Goal: Task Accomplishment & Management: Manage account settings

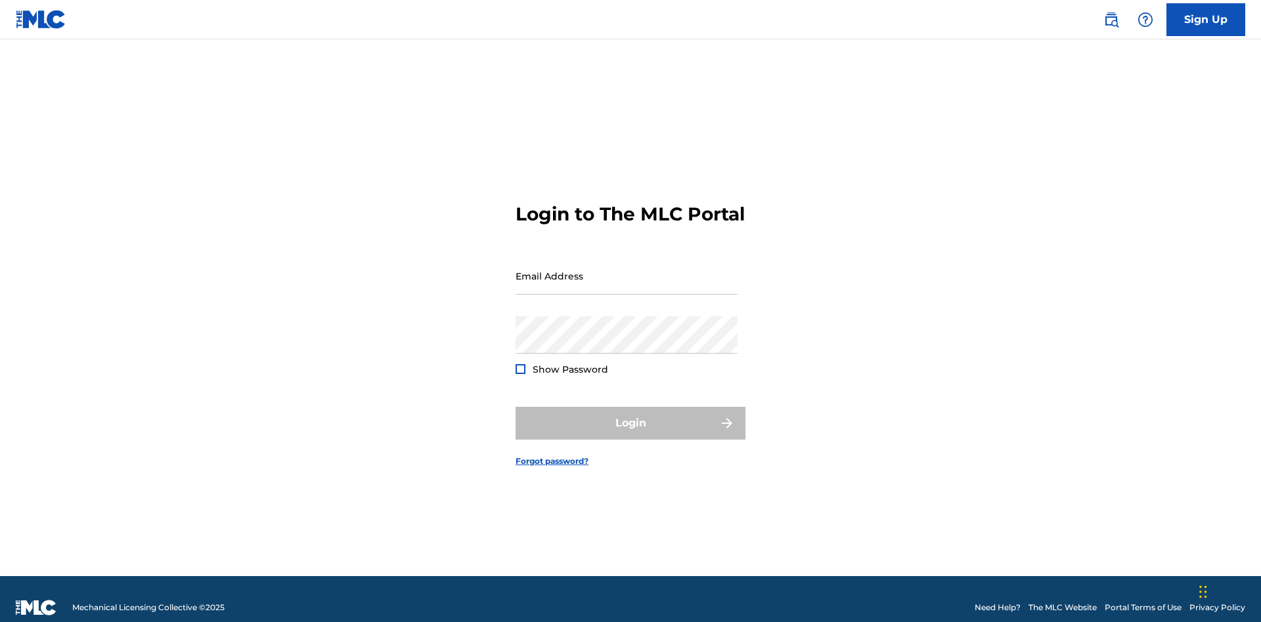
scroll to position [17, 0]
click at [626, 270] on input "Email Address" at bounding box center [626, 275] width 222 height 37
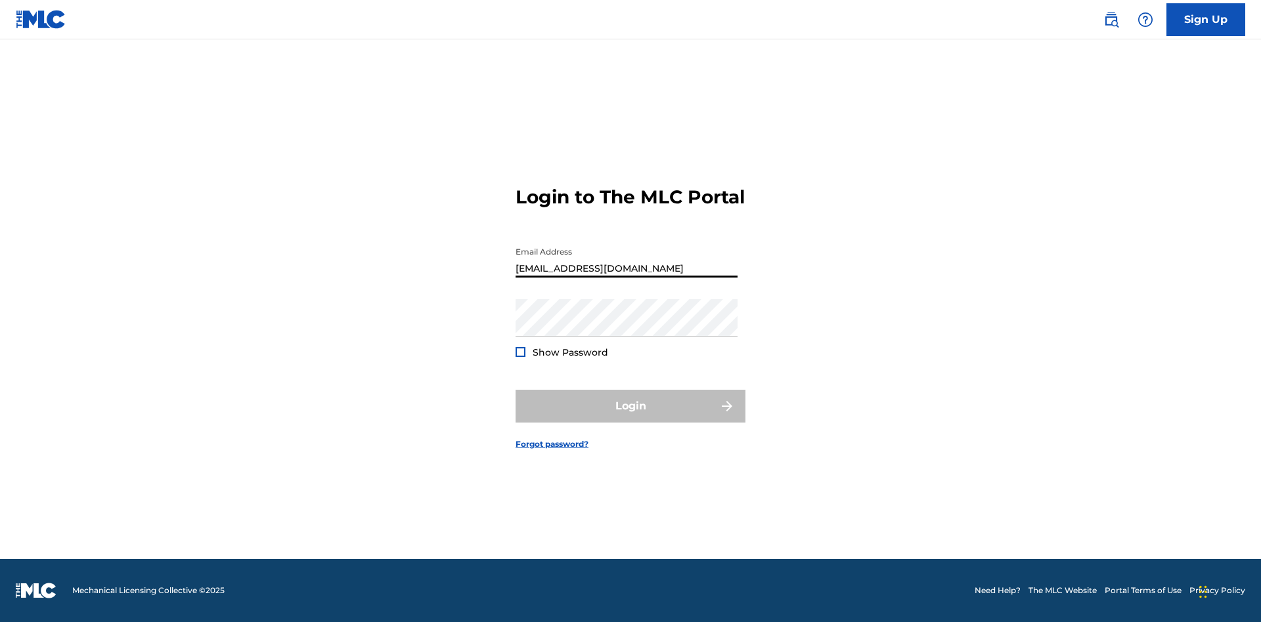
type input "[EMAIL_ADDRESS][DOMAIN_NAME]"
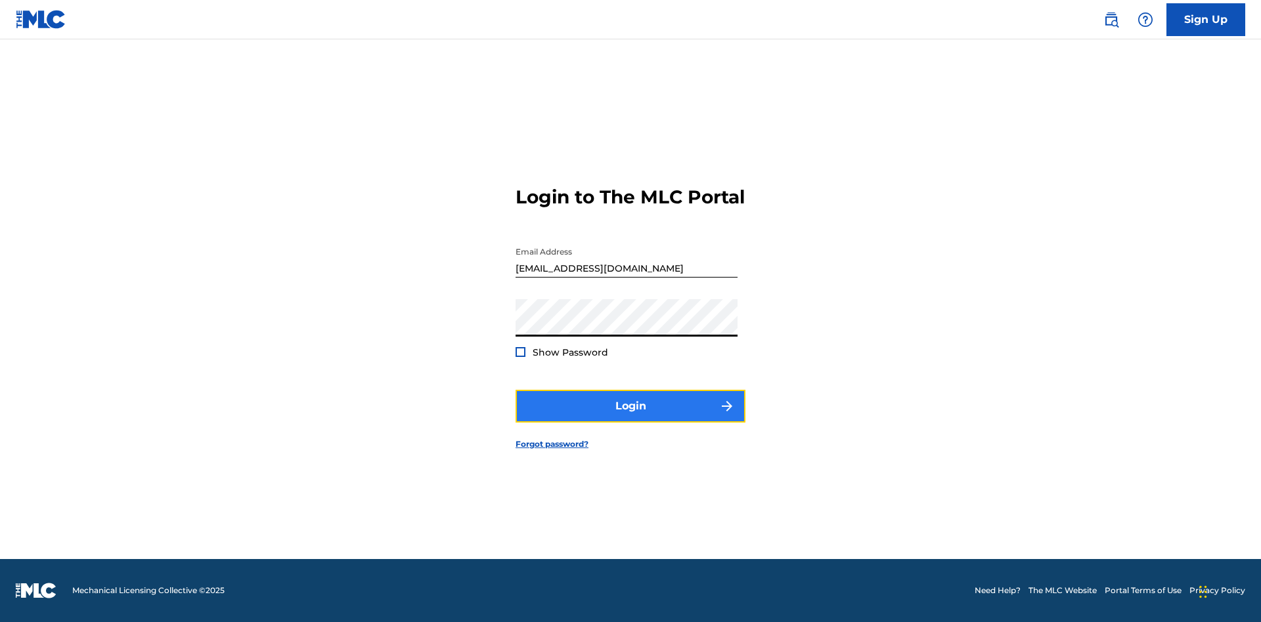
click at [630, 418] on button "Login" at bounding box center [630, 406] width 230 height 33
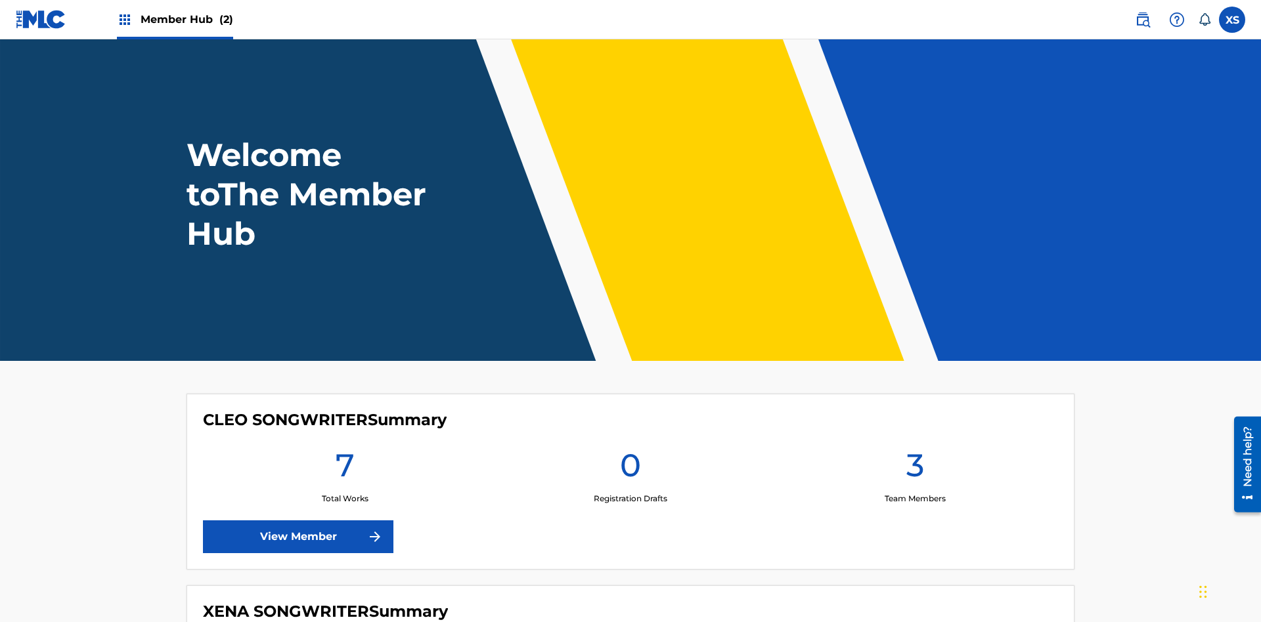
click at [186, 19] on span "Member Hub (2)" at bounding box center [187, 19] width 93 height 15
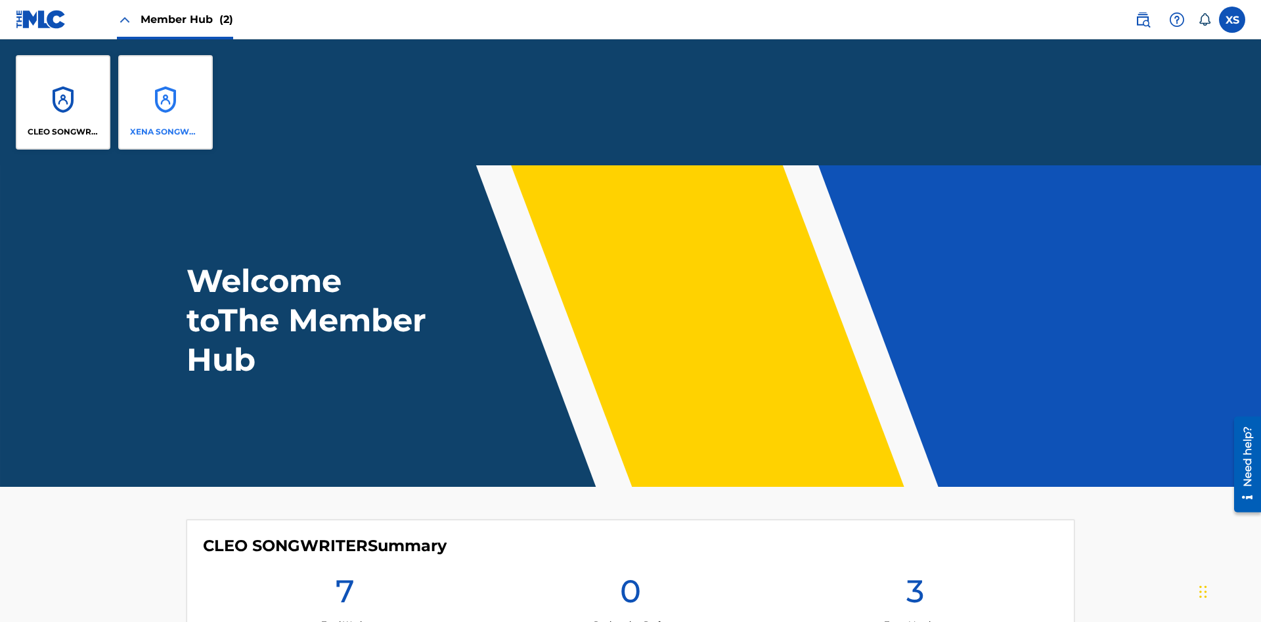
click at [165, 132] on p "XENA SONGWRITER" at bounding box center [166, 132] width 72 height 12
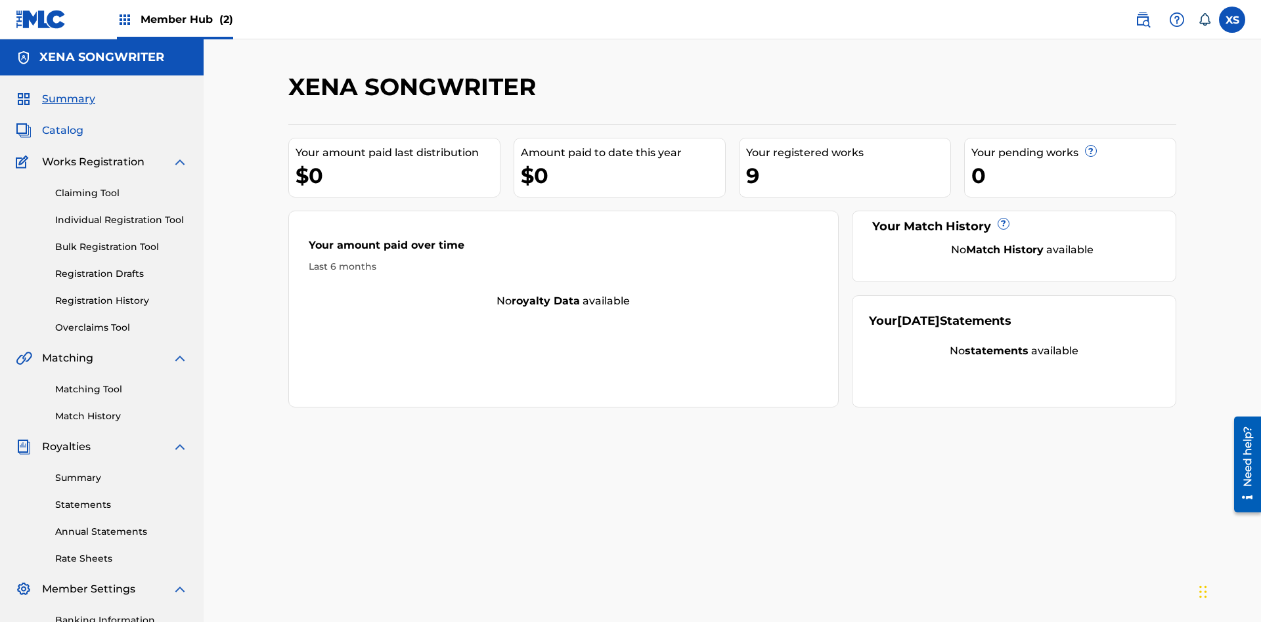
click at [62, 123] on span "Catalog" at bounding box center [62, 131] width 41 height 16
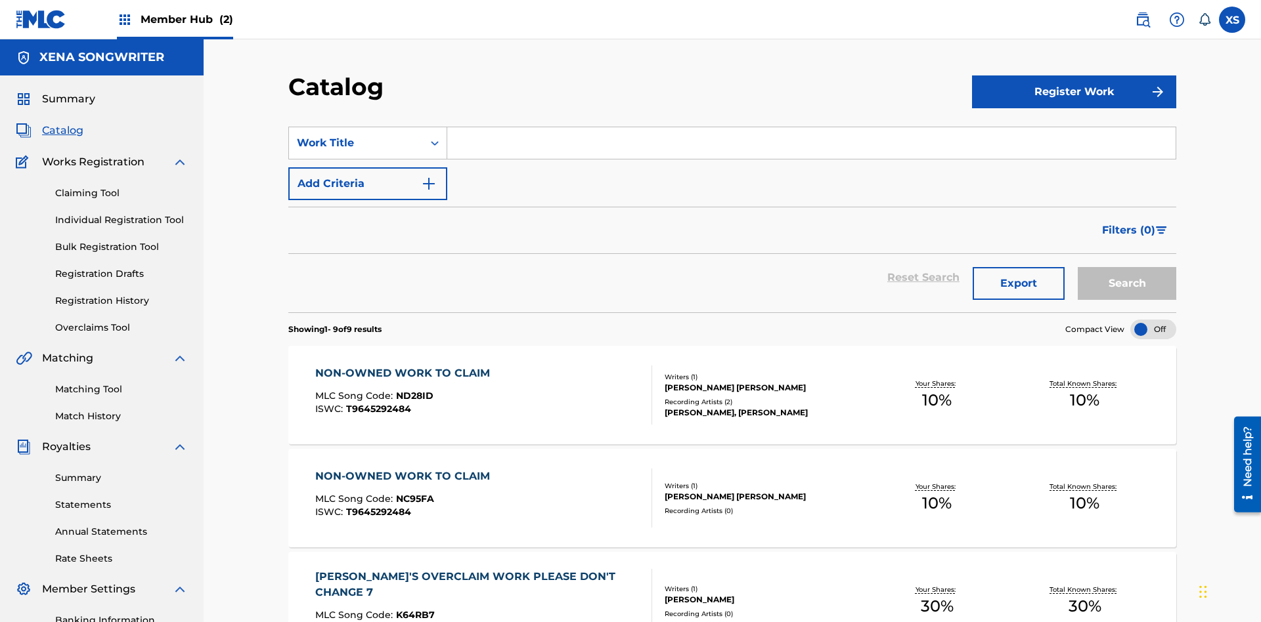
click at [732, 372] on div "Writers ( 1 ) [PERSON_NAME] [PERSON_NAME] Recording Artists ( 2 ) [PERSON_NAME]…" at bounding box center [757, 395] width 211 height 47
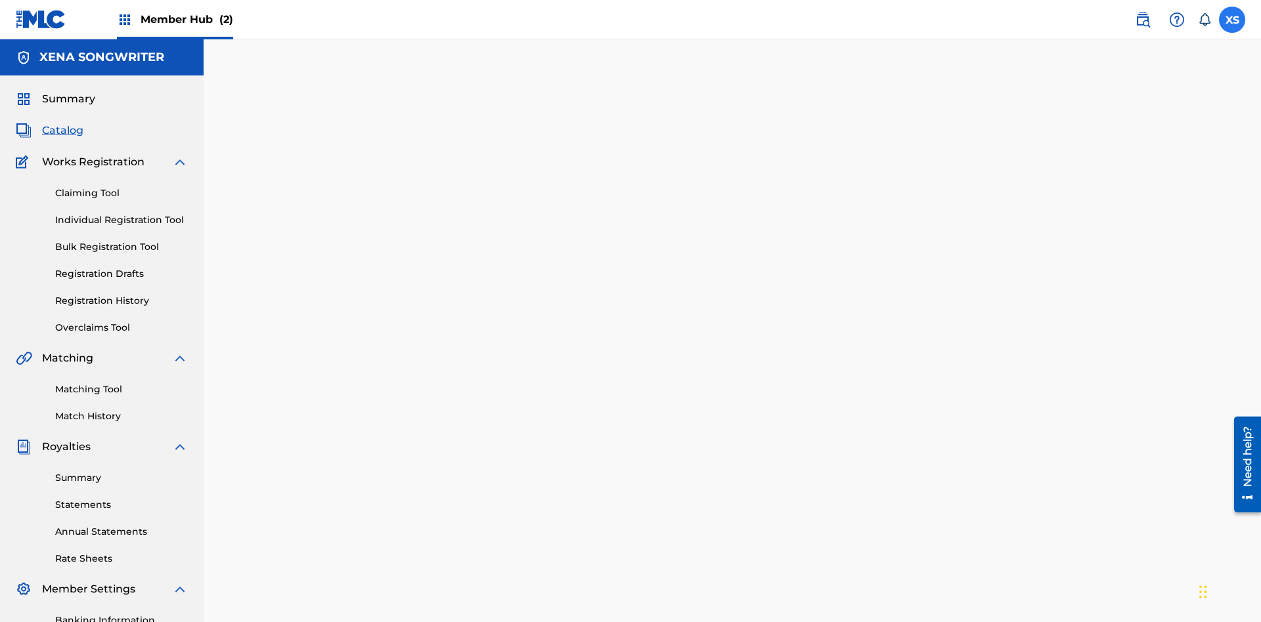
click at [1232, 19] on label at bounding box center [1232, 20] width 26 height 26
click at [1232, 20] on input "XS Xena Songwriter [EMAIL_ADDRESS][DOMAIN_NAME] Notification Preferences Profil…" at bounding box center [1232, 20] width 0 height 0
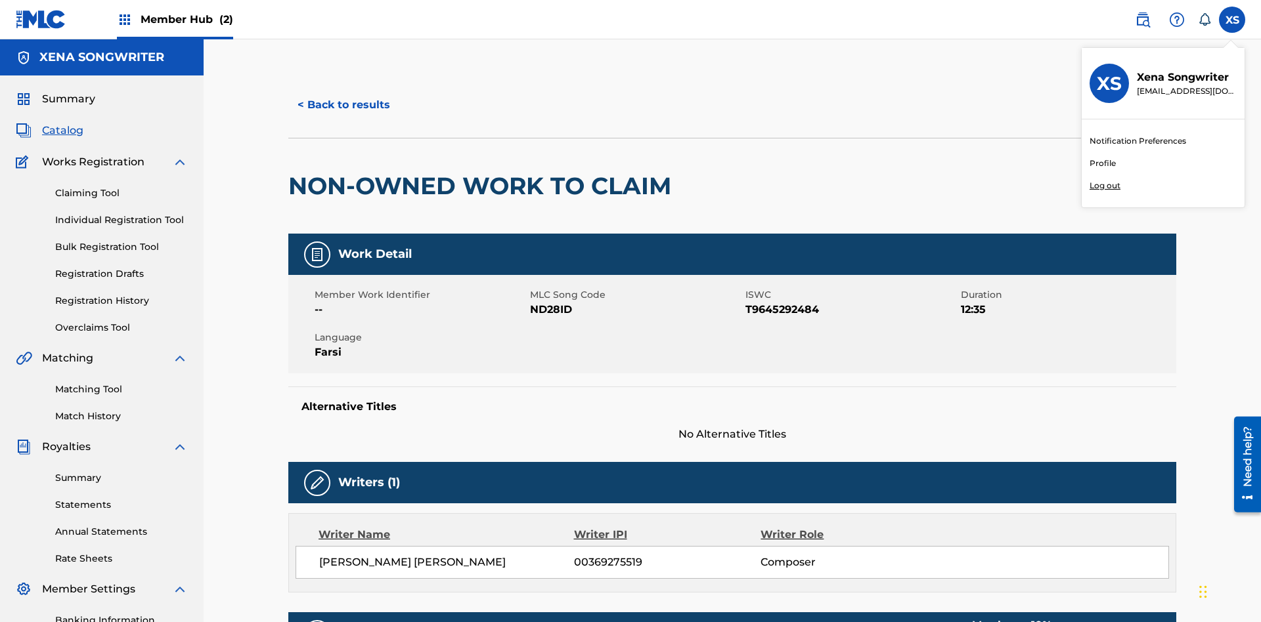
click at [1104, 186] on p "Log out" at bounding box center [1104, 186] width 31 height 12
click at [1232, 20] on input "XS Xena Songwriter [EMAIL_ADDRESS][DOMAIN_NAME] Notification Preferences Profil…" at bounding box center [1232, 20] width 0 height 0
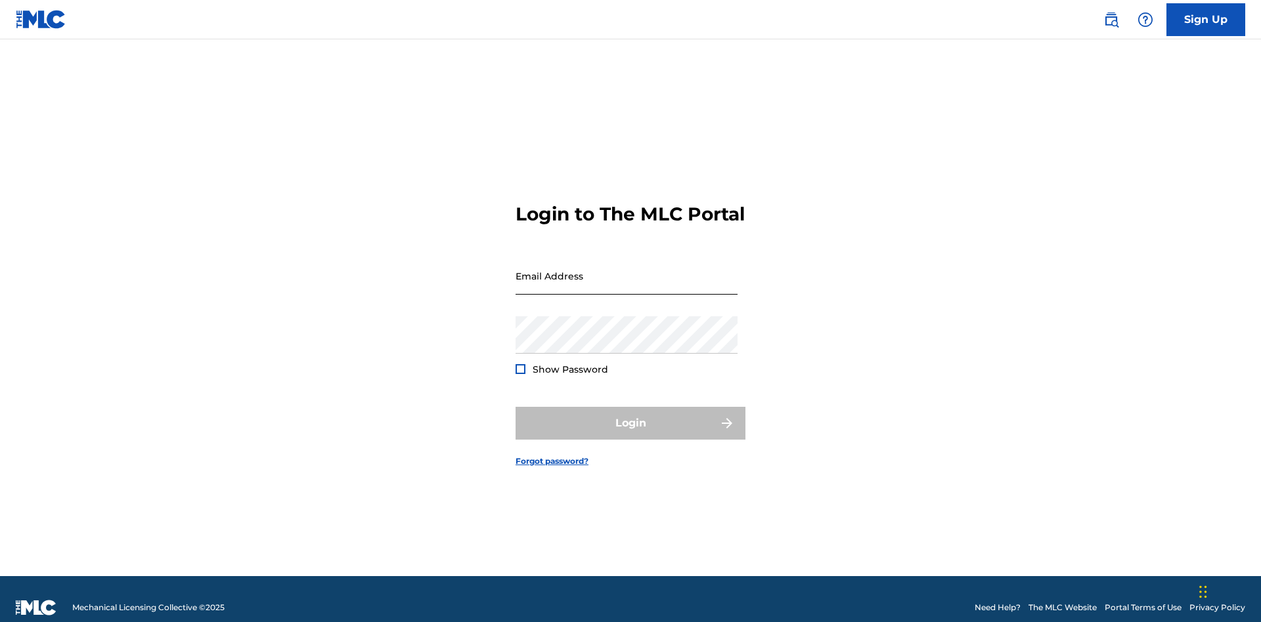
click at [626, 270] on input "Email Address" at bounding box center [626, 275] width 222 height 37
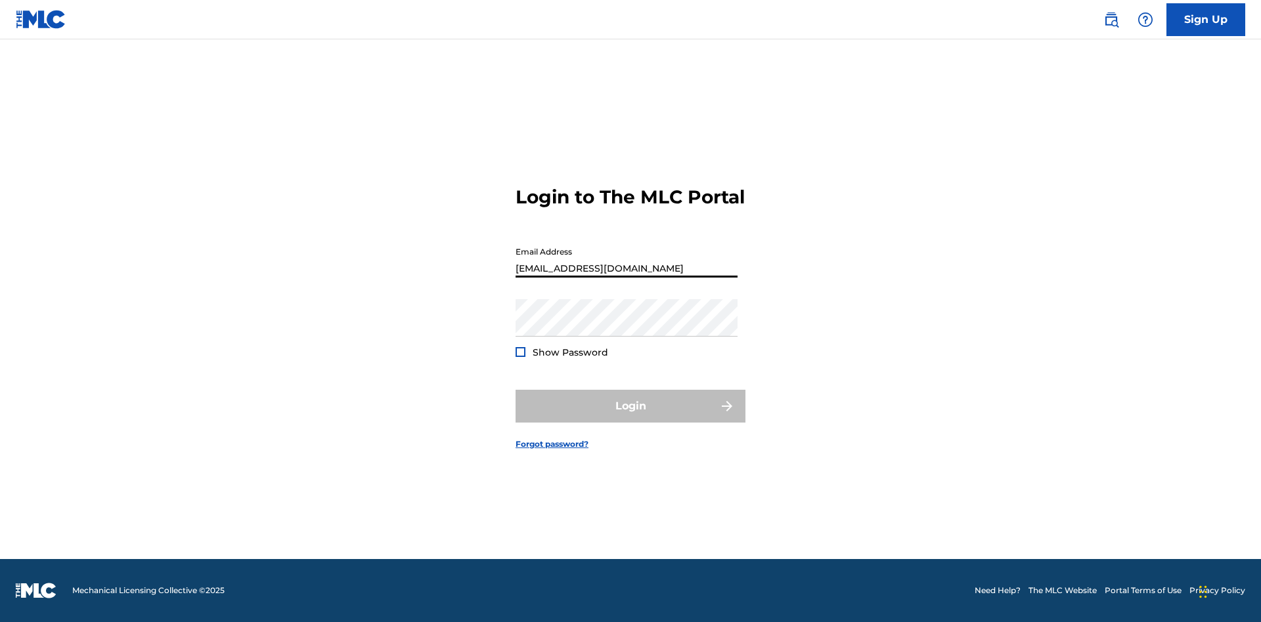
type input "CleoSongwriter@gmail.com"
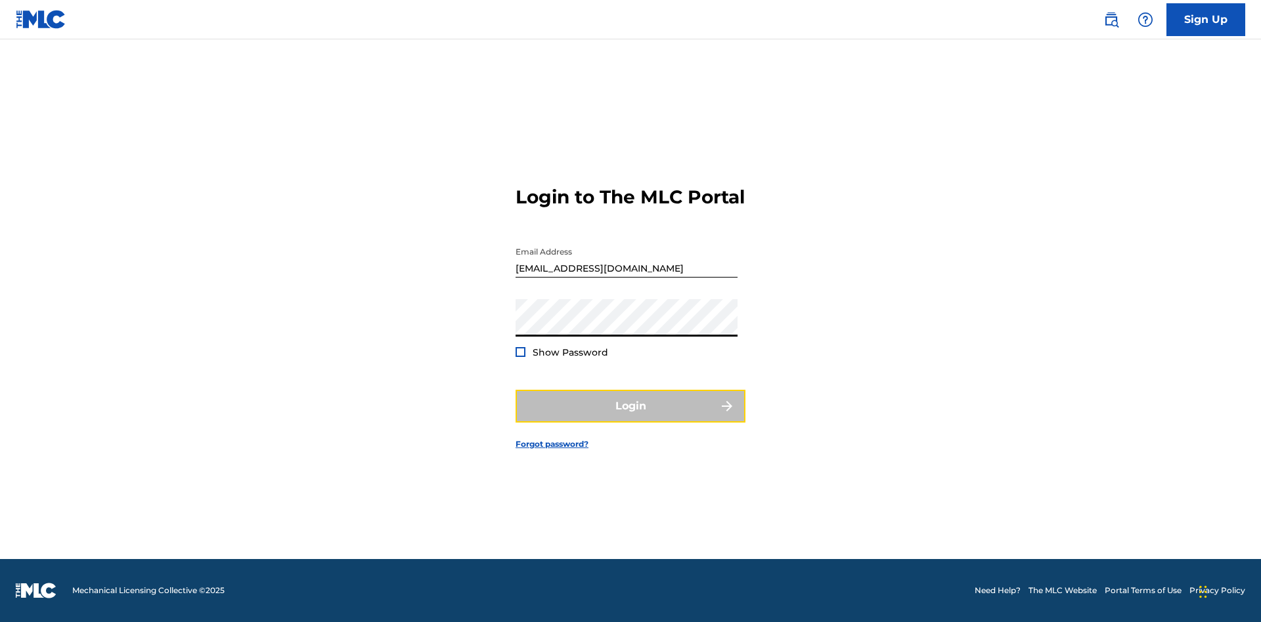
click at [630, 418] on button "Login" at bounding box center [630, 406] width 230 height 33
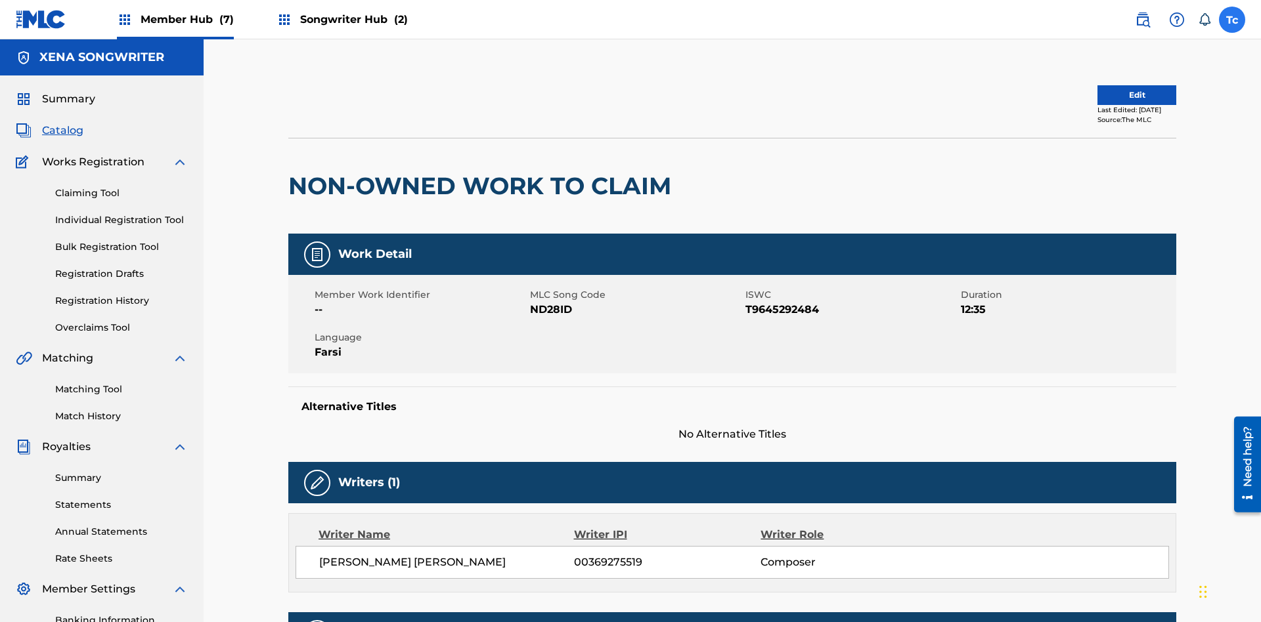
click at [1232, 19] on label at bounding box center [1232, 20] width 26 height 26
click at [1232, 20] on input "Tc Tso7PaJ7pm cXRTpSUe7L cleosongwriter@gmail.com Notification Preferences Prof…" at bounding box center [1232, 20] width 0 height 0
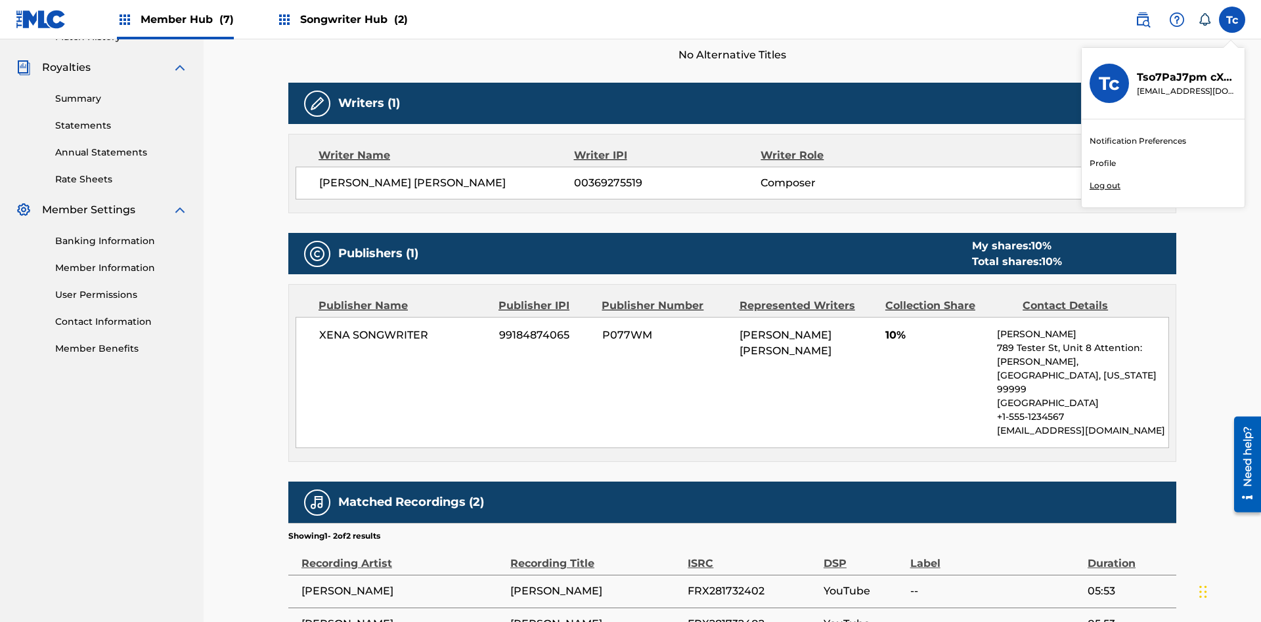
click at [1104, 186] on p "Log out" at bounding box center [1104, 186] width 31 height 12
click at [1232, 20] on input "Tc Tso7PaJ7pm cXRTpSUe7L cleosongwriter@gmail.com Notification Preferences Prof…" at bounding box center [1232, 20] width 0 height 0
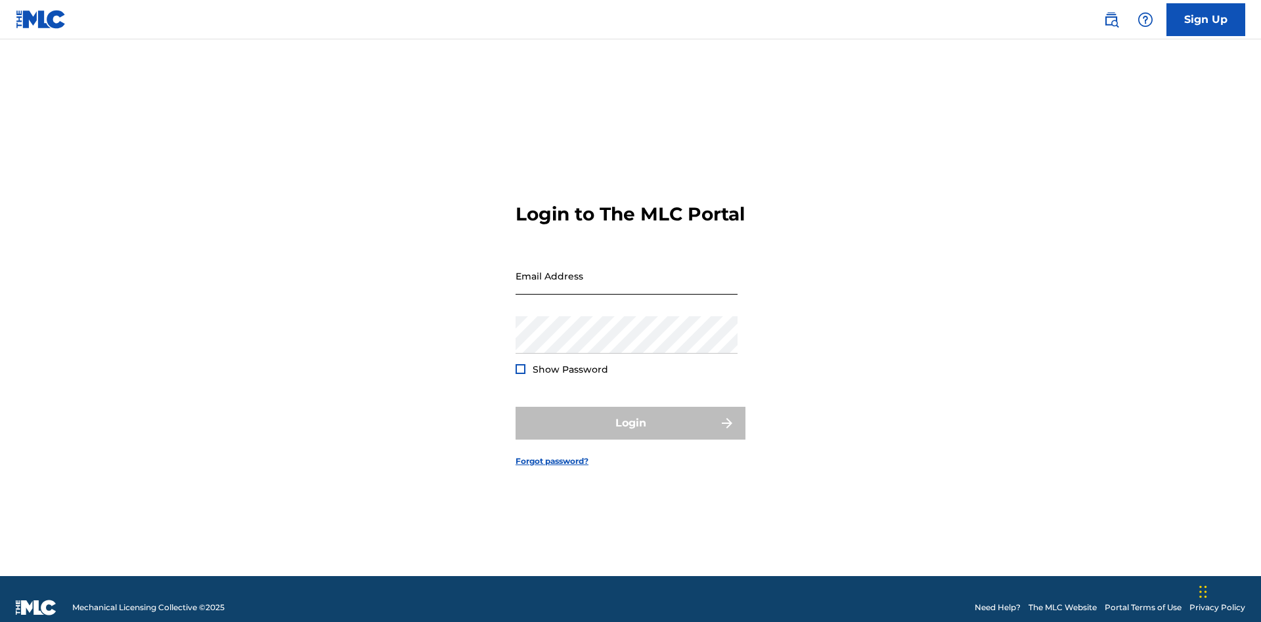
click at [626, 270] on input "Email Address" at bounding box center [626, 275] width 222 height 37
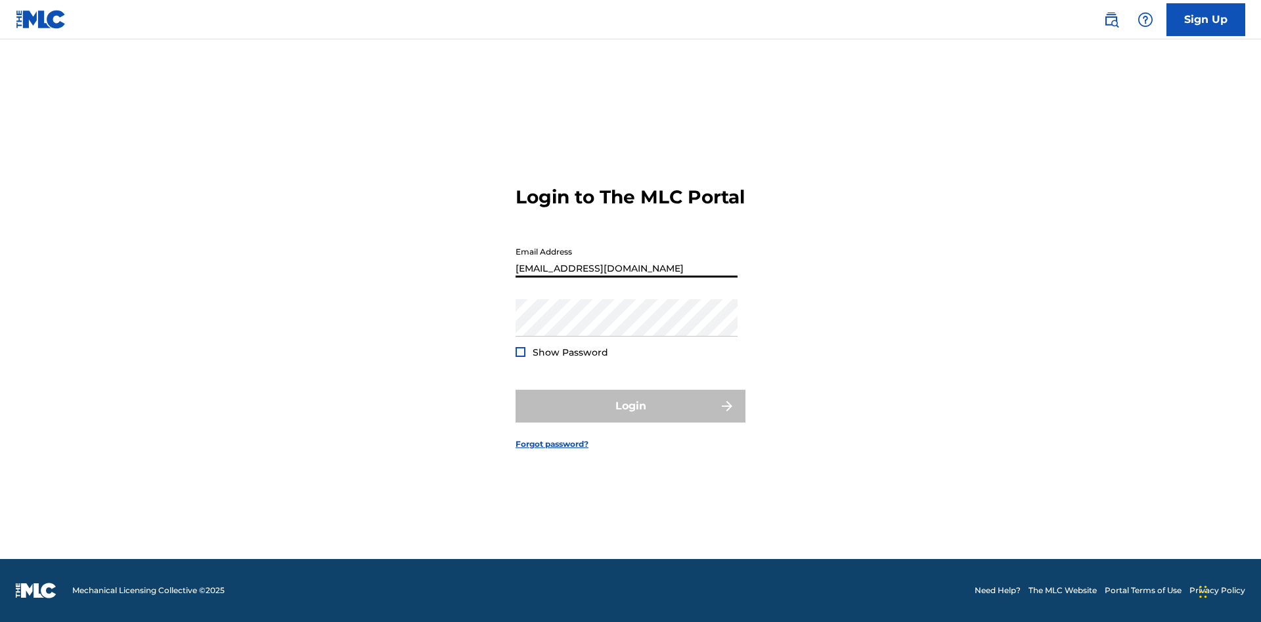
type input "[EMAIL_ADDRESS][DOMAIN_NAME]"
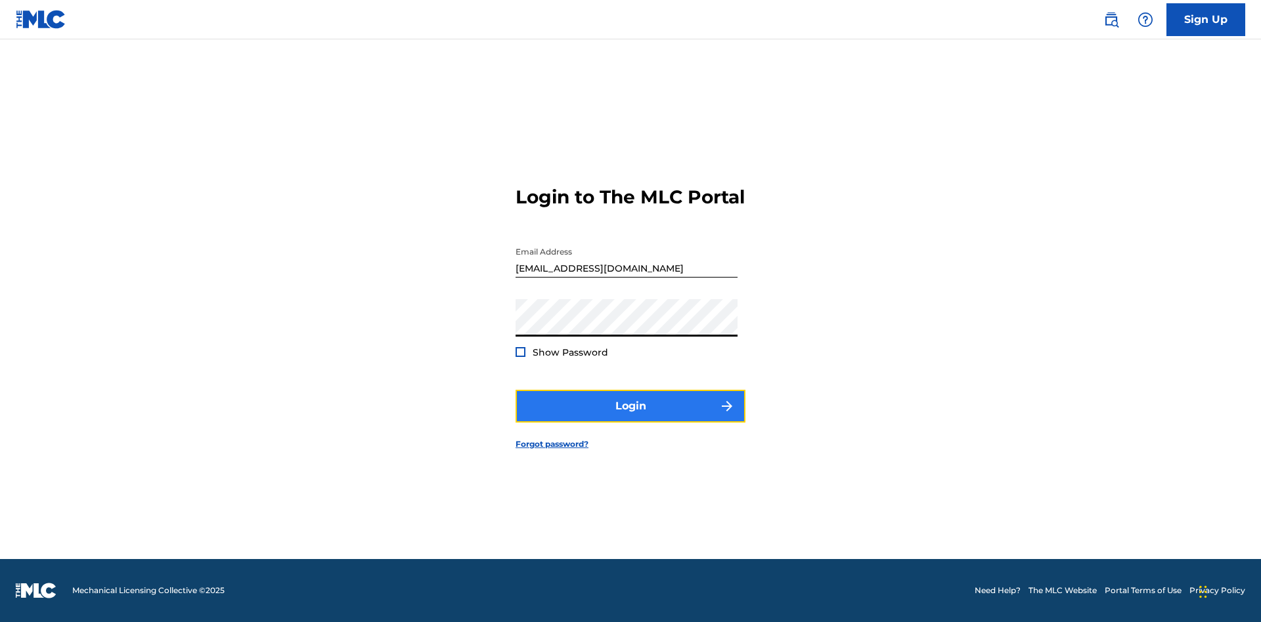
click at [630, 418] on button "Login" at bounding box center [630, 406] width 230 height 33
